Goal: Information Seeking & Learning: Get advice/opinions

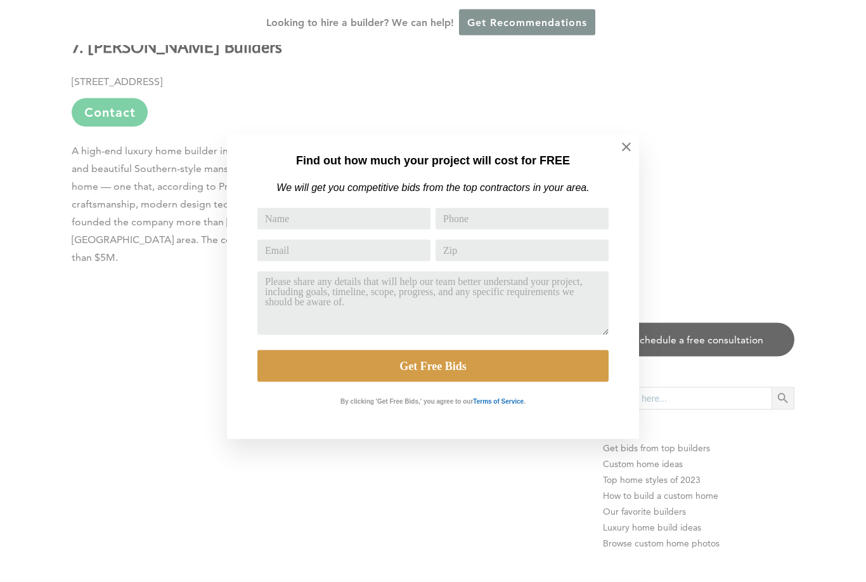
scroll to position [8116, 0]
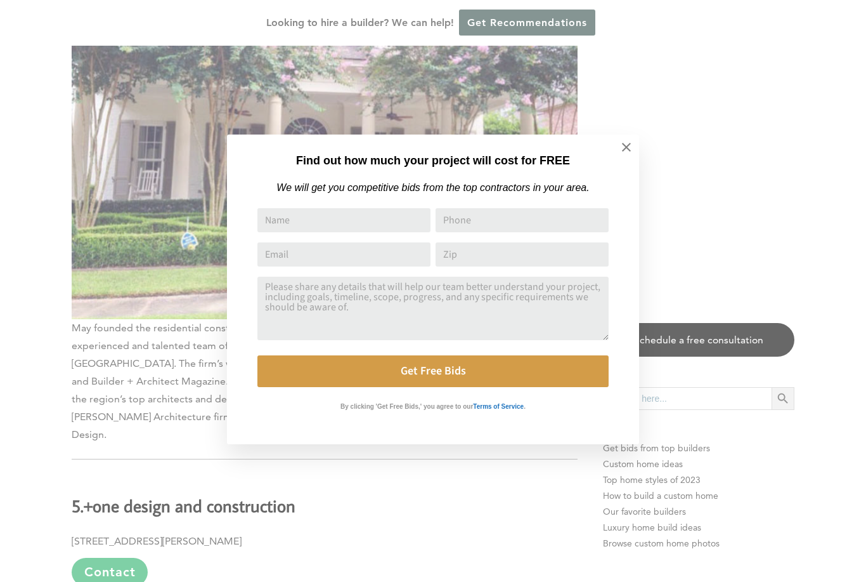
click at [624, 145] on icon at bounding box center [626, 147] width 9 height 9
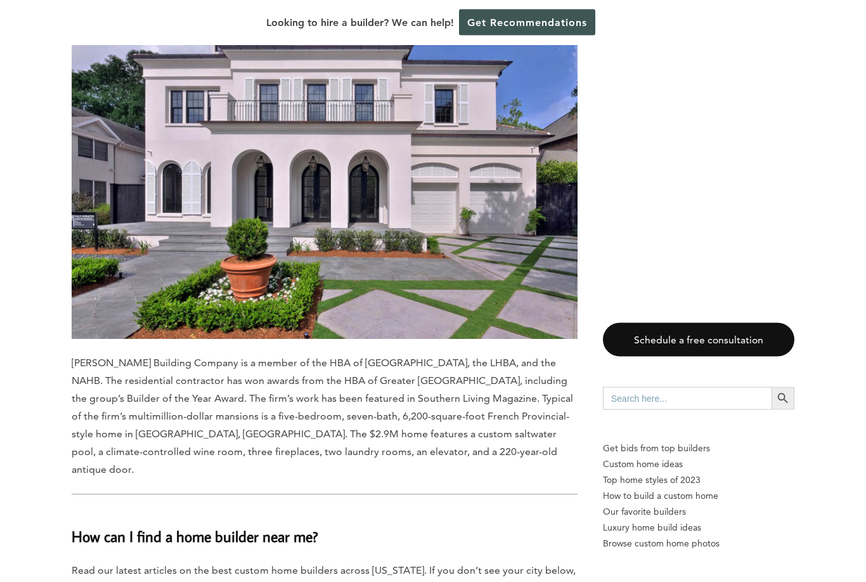
scroll to position [11923, 0]
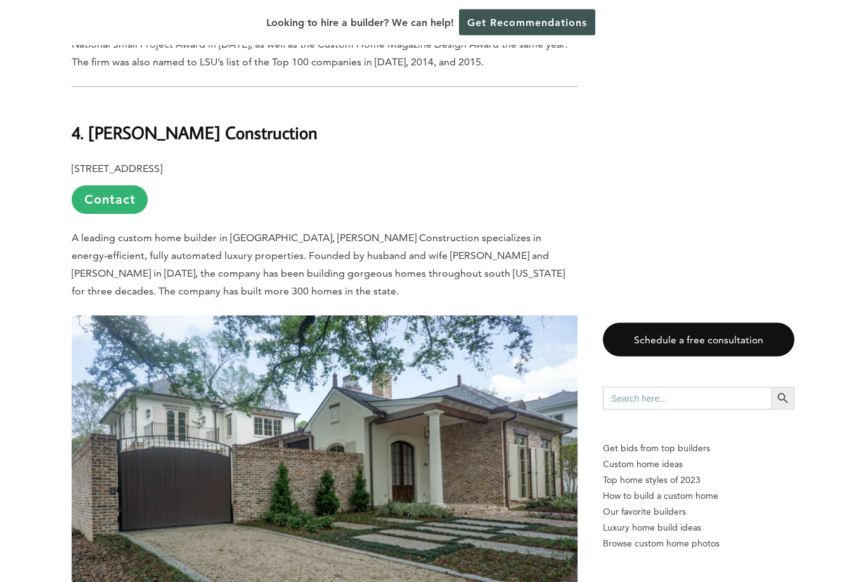
scroll to position [9288, 0]
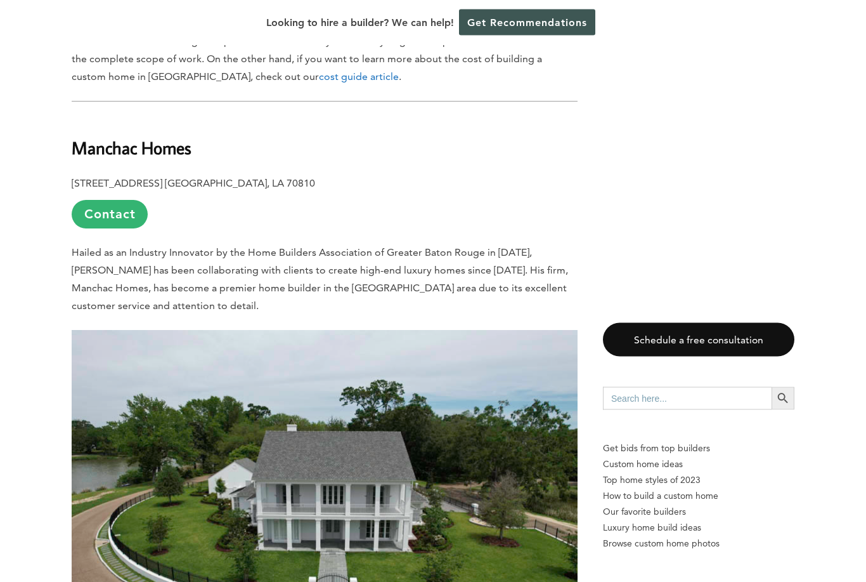
scroll to position [953, 0]
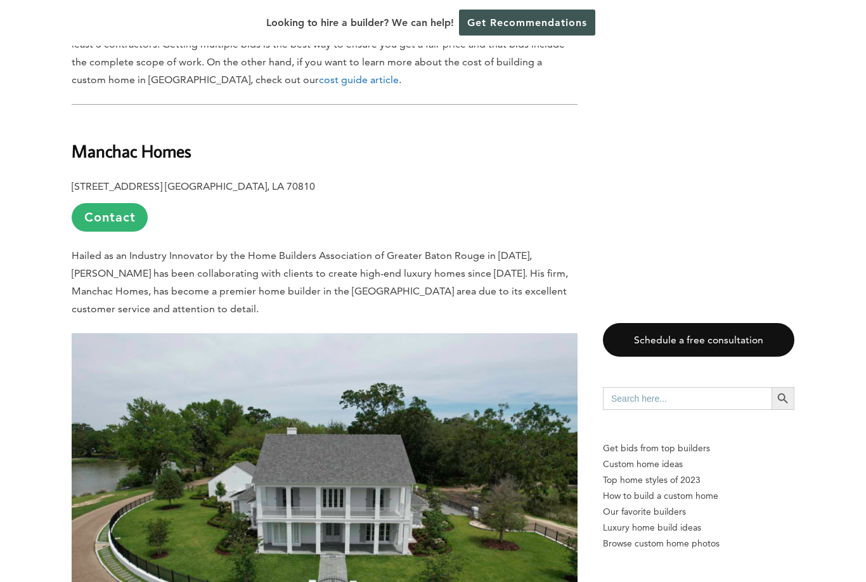
click at [117, 203] on link "Contact" at bounding box center [110, 217] width 76 height 29
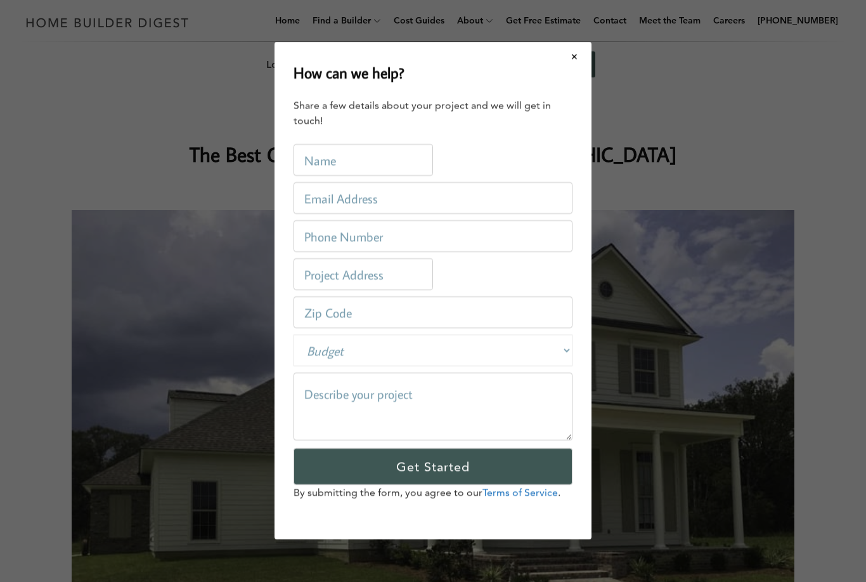
scroll to position [0, 0]
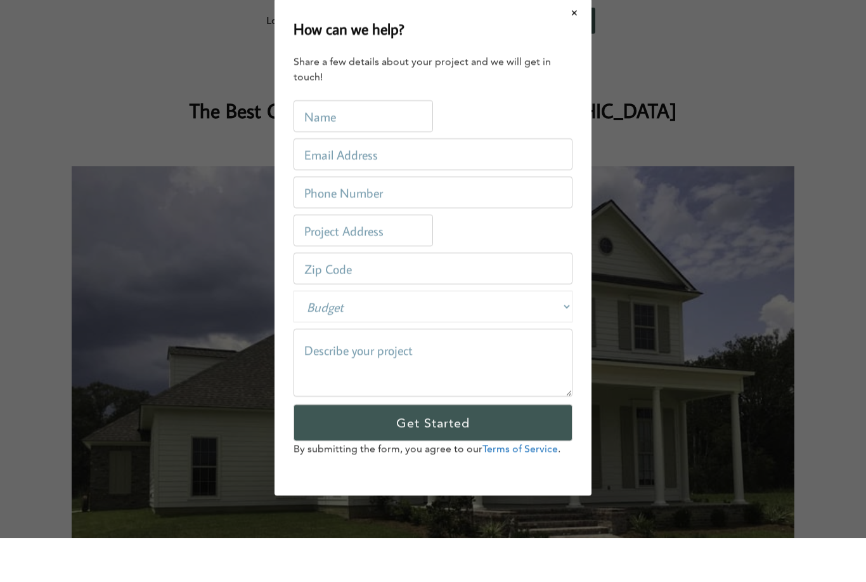
click at [568, 51] on link "Get Recommendations" at bounding box center [527, 64] width 136 height 26
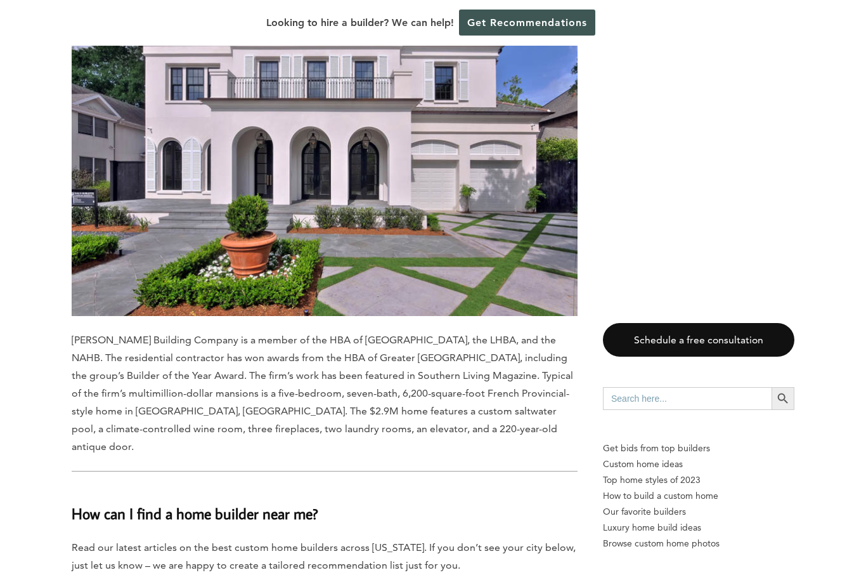
scroll to position [11944, 0]
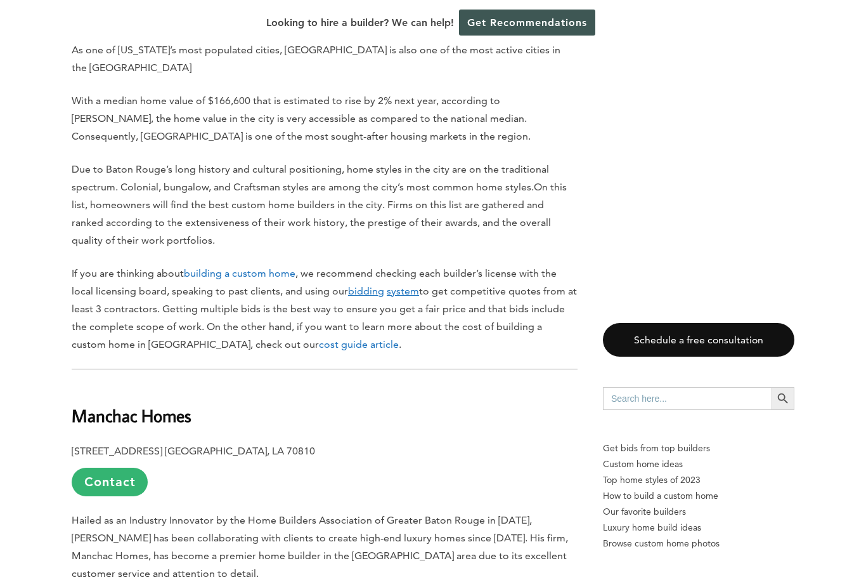
scroll to position [675, 0]
